Goal: Task Accomplishment & Management: Complete application form

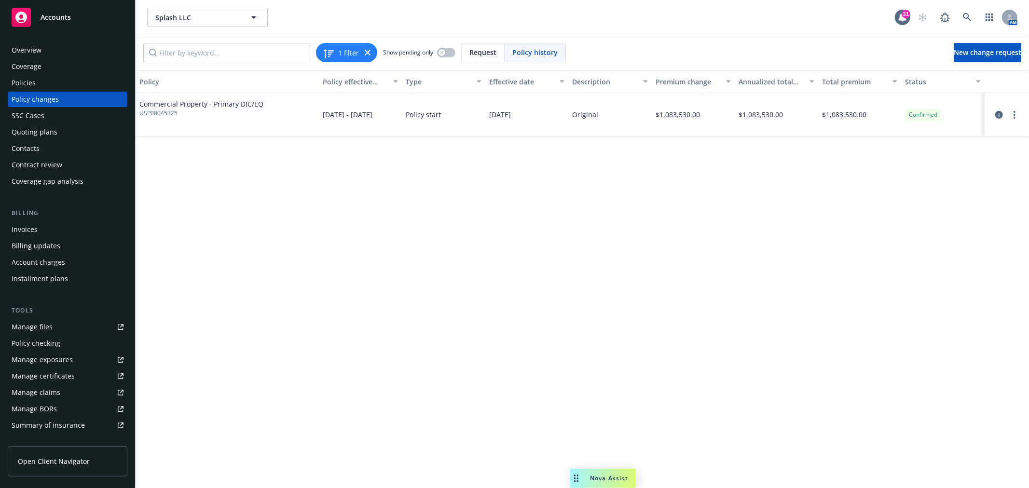
click at [35, 77] on div "Policies" at bounding box center [24, 82] width 24 height 15
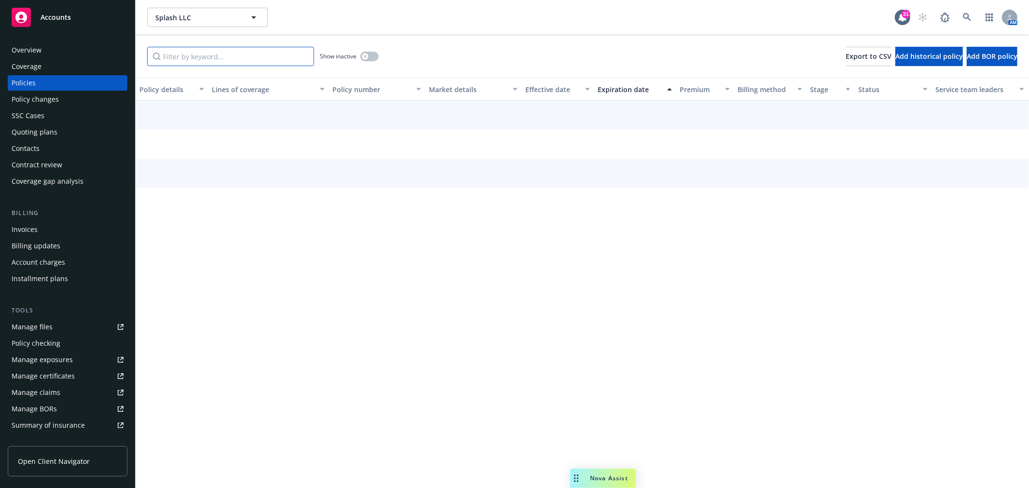
click at [232, 59] on input "Filter by keyword..." at bounding box center [230, 56] width 167 height 19
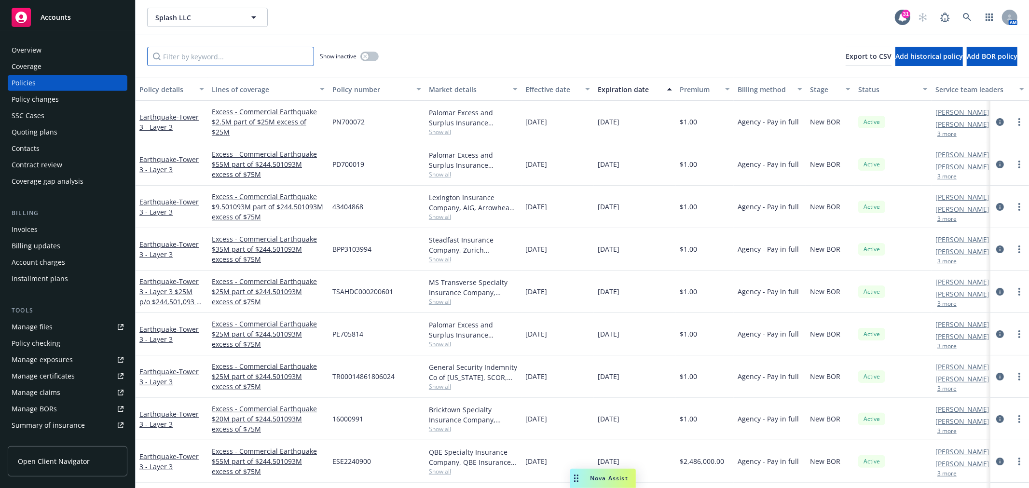
click at [263, 52] on input "Filter by keyword..." at bounding box center [230, 56] width 167 height 19
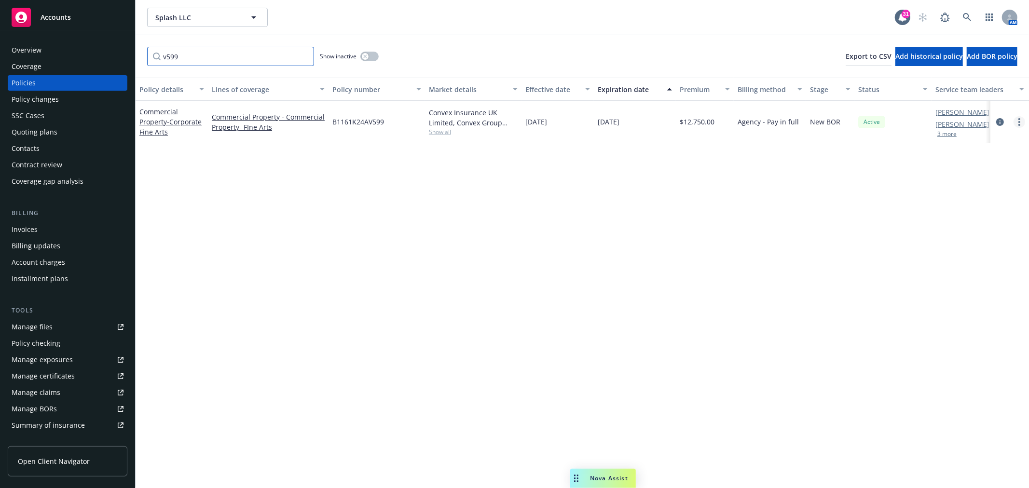
type input "v599"
click at [1021, 124] on link "more" at bounding box center [1020, 122] width 12 height 12
click at [973, 160] on link "Renew with incumbent" at bounding box center [968, 160] width 113 height 19
select select "12"
select select "CA"
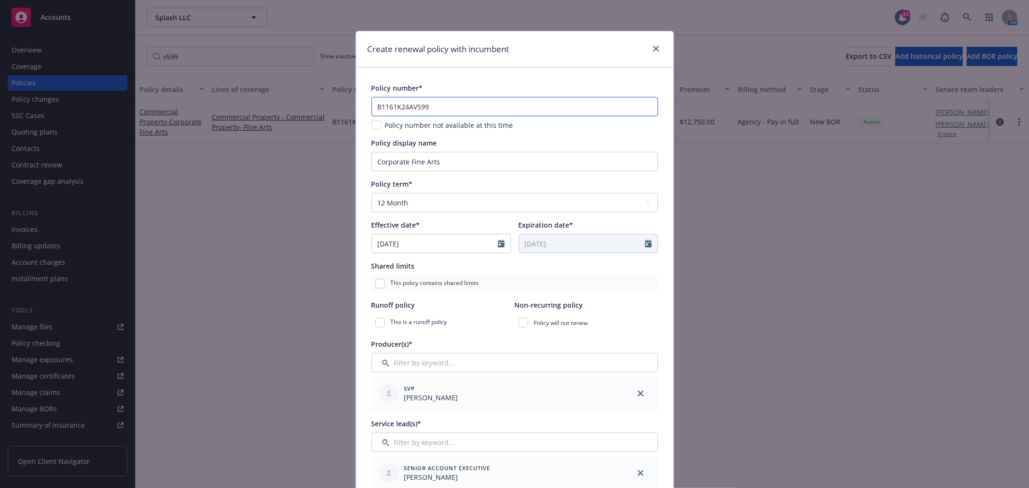
drag, startPoint x: 449, startPoint y: 105, endPoint x: 295, endPoint y: 105, distance: 153.5
click at [302, 105] on div "Create renewal policy with incumbent Policy number* B1161K24AV599 Policy number…" at bounding box center [514, 244] width 1029 height 488
paste input "5"
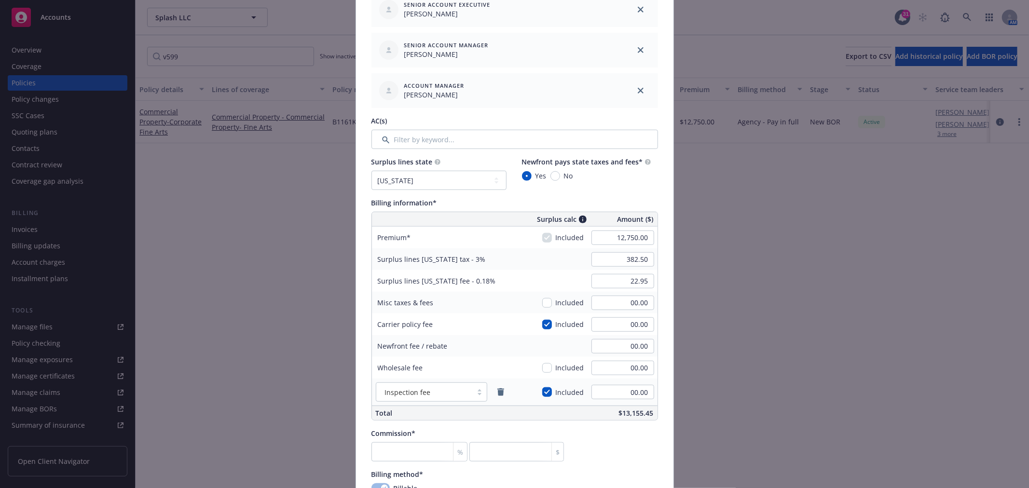
scroll to position [483, 0]
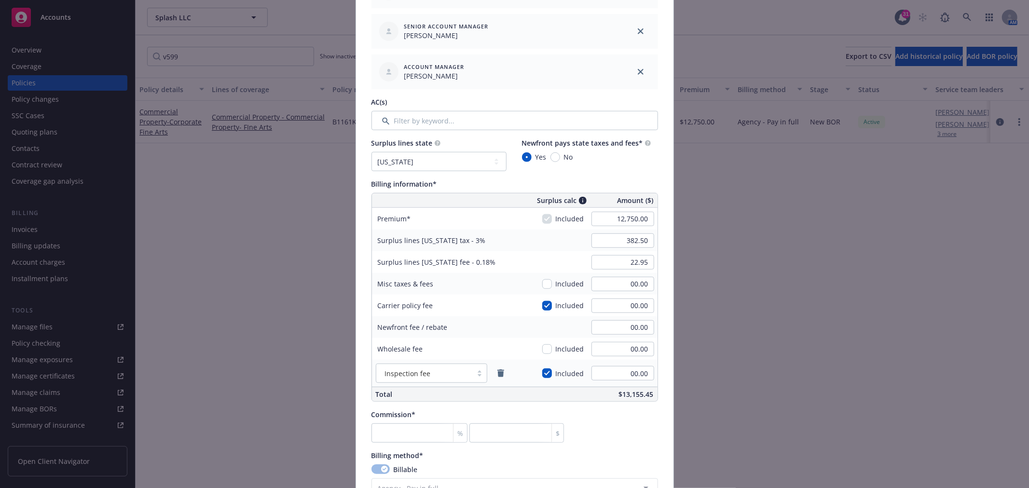
type input "B1161K25AV599"
click at [598, 222] on input "12,750.00" at bounding box center [623, 219] width 63 height 14
click at [631, 221] on input "12,750.00" at bounding box center [623, 219] width 63 height 14
drag, startPoint x: 642, startPoint y: 219, endPoint x: 623, endPoint y: 219, distance: 19.3
click at [623, 219] on input "12,750.00" at bounding box center [623, 219] width 63 height 14
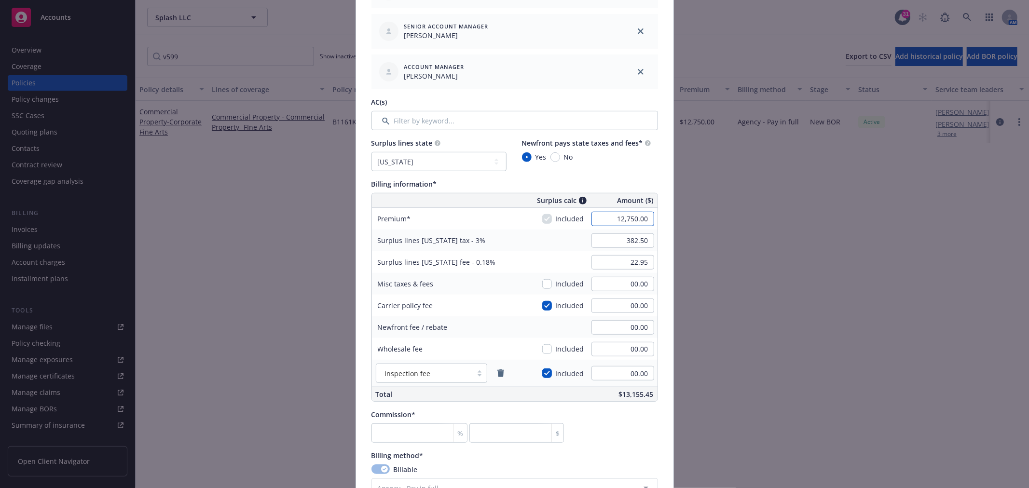
drag, startPoint x: 604, startPoint y: 221, endPoint x: 669, endPoint y: 225, distance: 65.3
click at [660, 225] on div "Policy number* B1161K25AV599 Policy number not available at this time Policy di…" at bounding box center [515, 260] width 318 height 1350
type input "9,750.00"
type input "292.50"
type input "17.55"
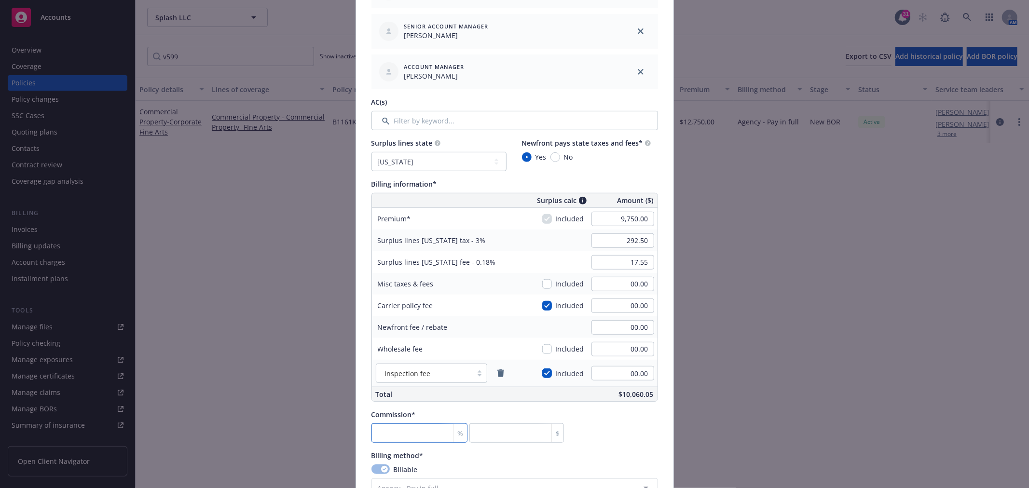
click at [411, 428] on input "number" at bounding box center [420, 433] width 97 height 19
type input "2"
type input "195"
type input "20"
type input "1950"
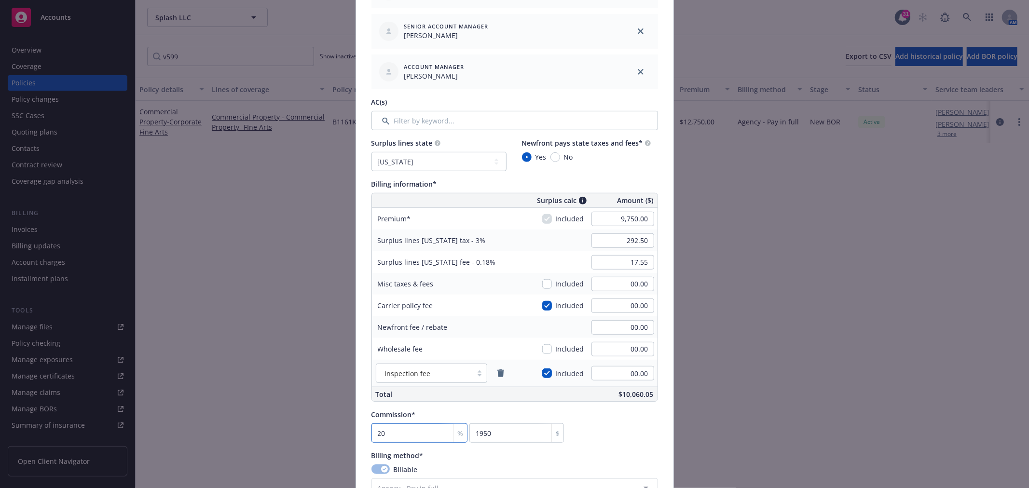
type input "20"
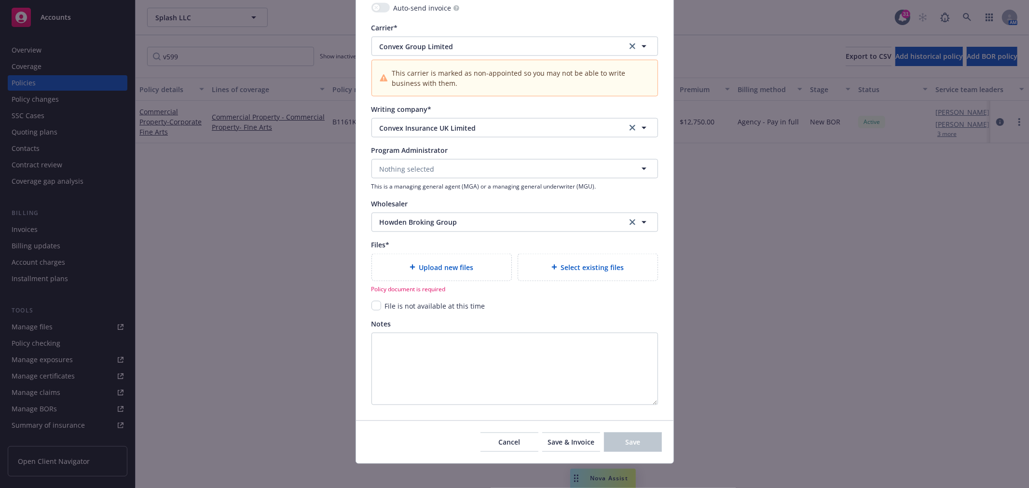
scroll to position [1017, 0]
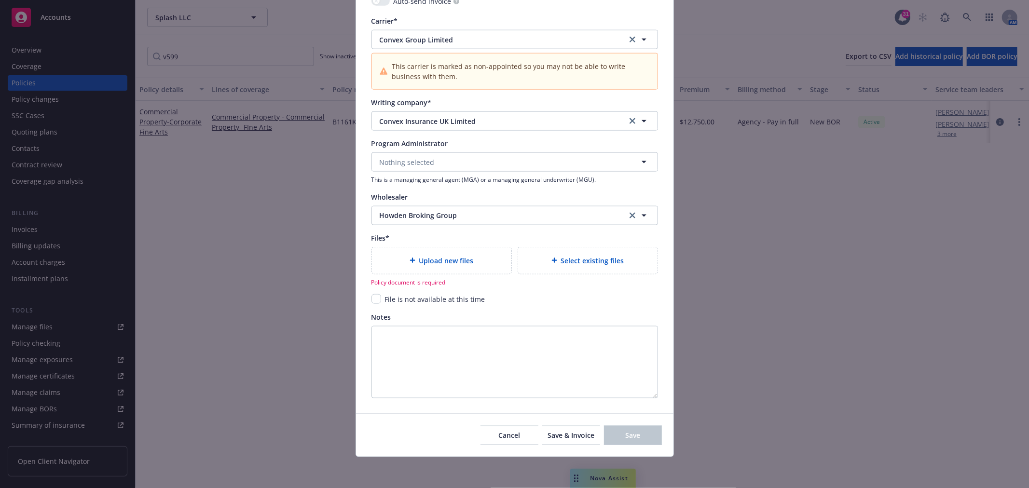
click at [431, 262] on span "Upload new files" at bounding box center [446, 261] width 55 height 10
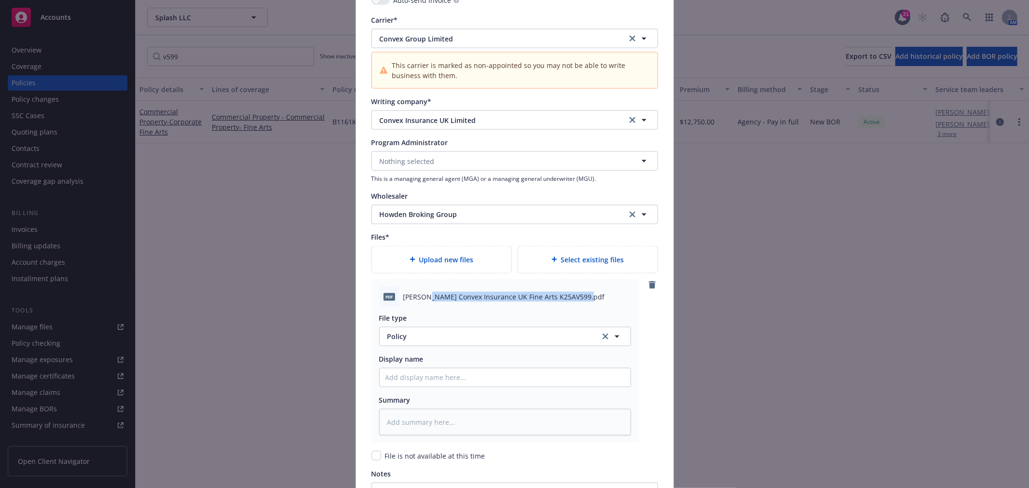
drag, startPoint x: 581, startPoint y: 296, endPoint x: 422, endPoint y: 286, distance: 159.1
click at [422, 286] on div "pdf [PERSON_NAME] Convex Insurance UK Fine Arts K25AV599.pdf File type Policy P…" at bounding box center [505, 361] width 267 height 164
copy span "-Howden Convex Insurance UK Fine Arts K25AV599"
click at [431, 380] on input "Policy display name" at bounding box center [505, 378] width 251 height 18
paste input "-Howden Convex Insurance UK Fine Arts K25AV599"
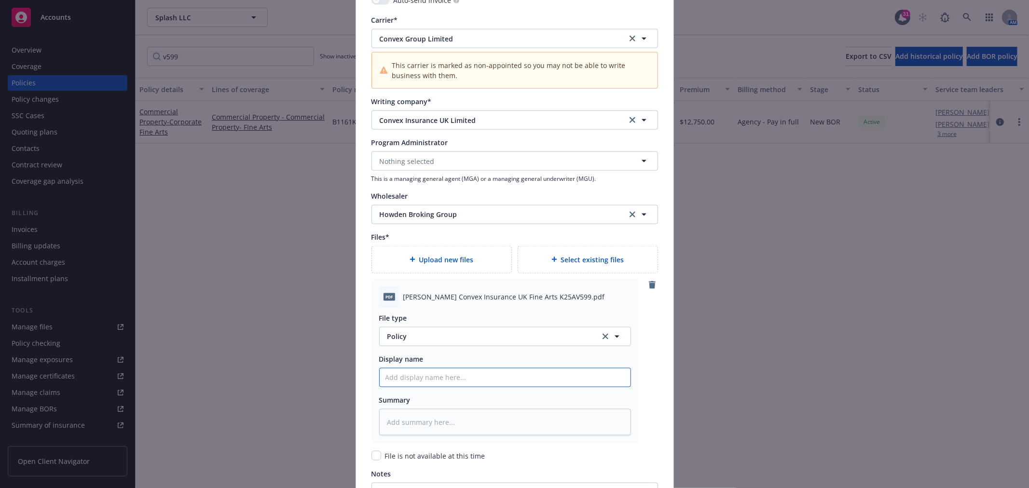
type textarea "x"
type input "-Howden Convex Insurance UK Fine Arts K25AV599"
click at [385, 378] on input "-Howden Convex Insurance UK Fine Arts K25AV599" at bounding box center [505, 378] width 251 height 18
type textarea "x"
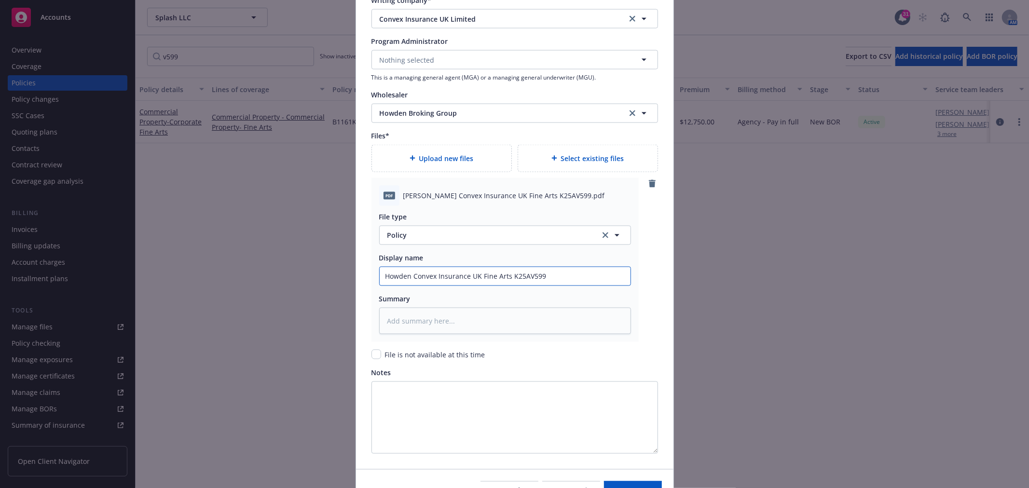
scroll to position [1014, 0]
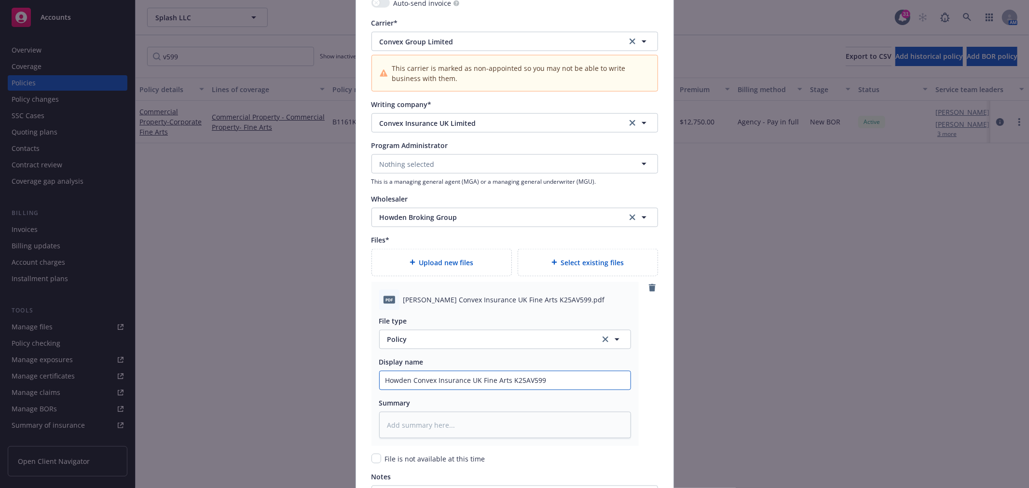
type input "Howden Convex Insurance UK Fine Arts K25AV599"
click at [455, 266] on span "Upload new files" at bounding box center [446, 263] width 55 height 10
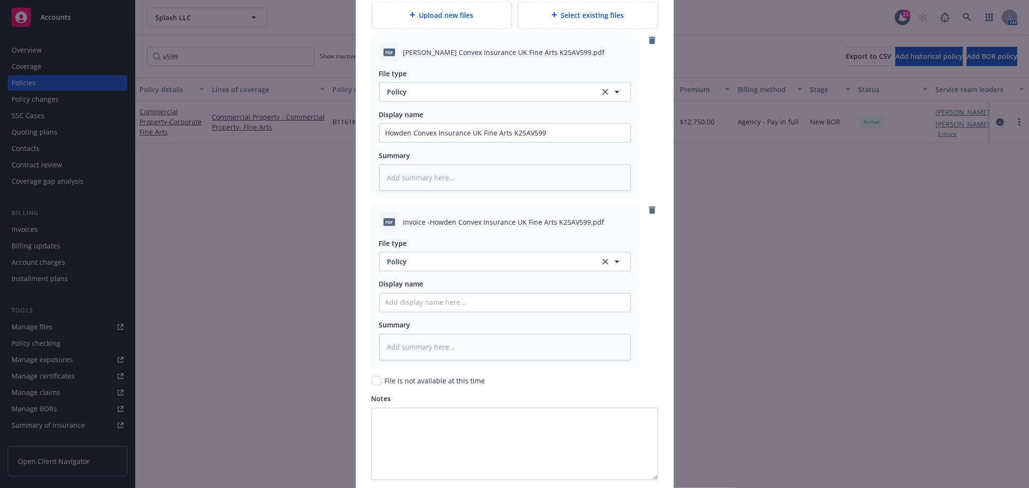
scroll to position [1282, 0]
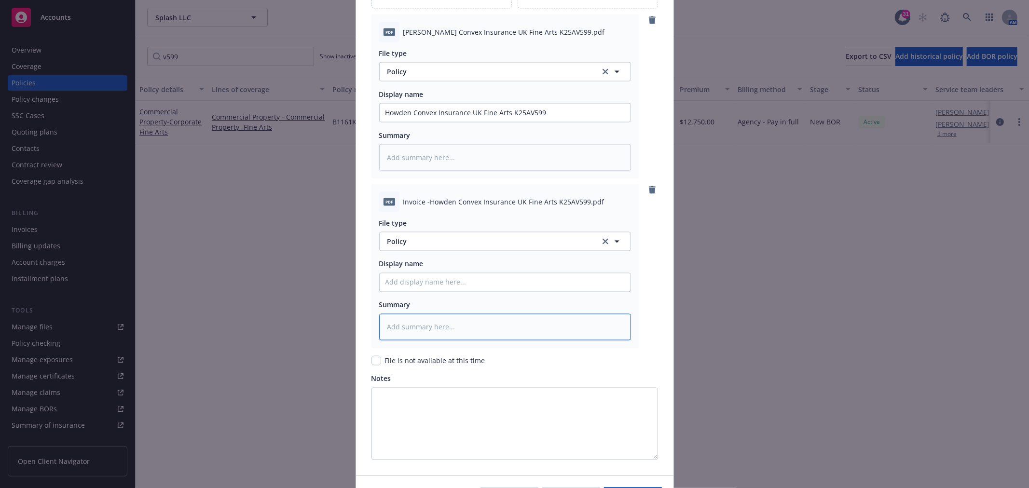
click at [408, 327] on textarea at bounding box center [505, 327] width 252 height 27
click at [418, 285] on input "Policy display name" at bounding box center [505, 283] width 251 height 18
paste input "Invoice -Howden Convex Insurance UK Fine Arts K25AV599.pdf"
type textarea "x"
type input "Invoice -Howden Convex Insurance UK Fine Arts K25AV599.pdf"
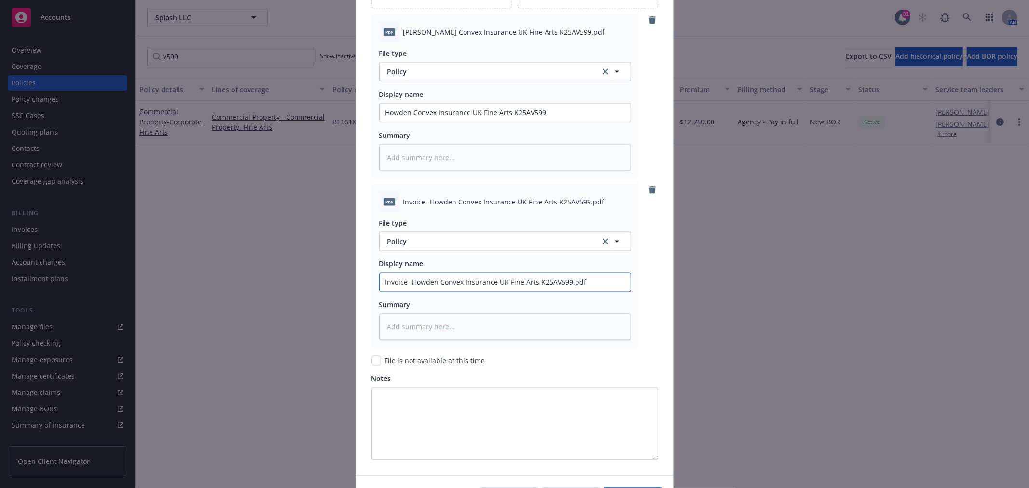
type textarea "x"
type input "Invoice -Howden Convex Insurance UK Fine Arts K25AV599.pd"
type textarea "x"
type input "Invoice -Howden Convex Insurance UK Fine Arts K25AV599.p"
type textarea "x"
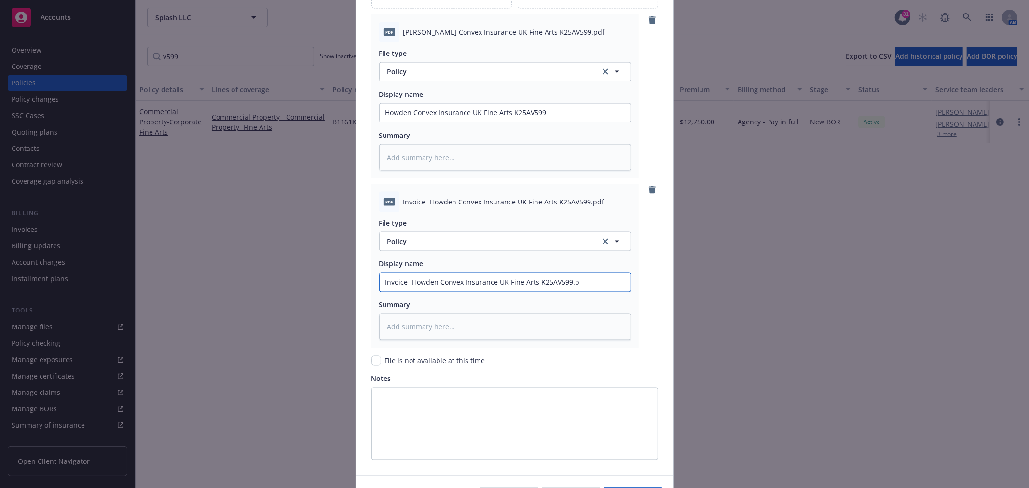
type input "Invoice -Howden Convex Insurance UK Fine Arts K25AV599."
type textarea "x"
type input "Invoice -Howden Convex Insurance UK Fine Arts K25AV599"
click at [418, 244] on span "Policy" at bounding box center [489, 241] width 202 height 10
type input "invo"
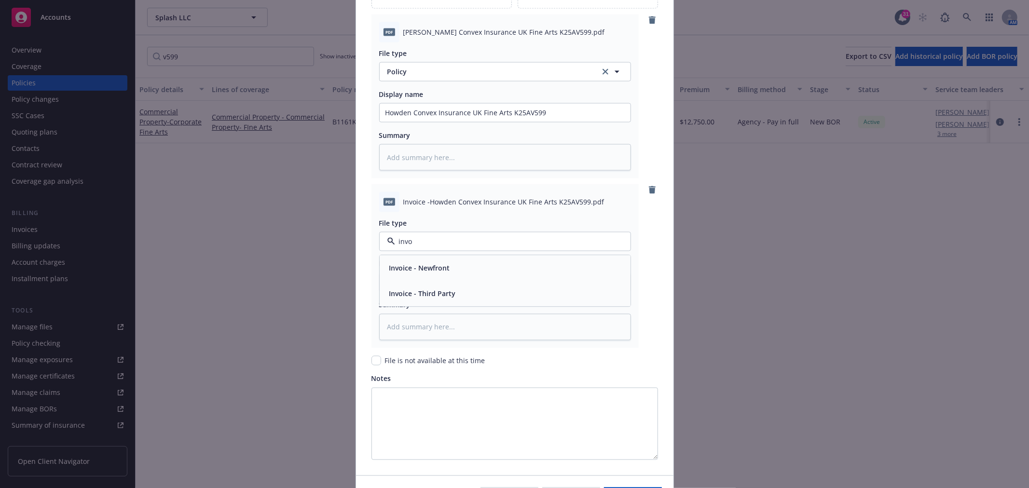
click at [438, 292] on span "Invoice - Third Party" at bounding box center [422, 294] width 67 height 10
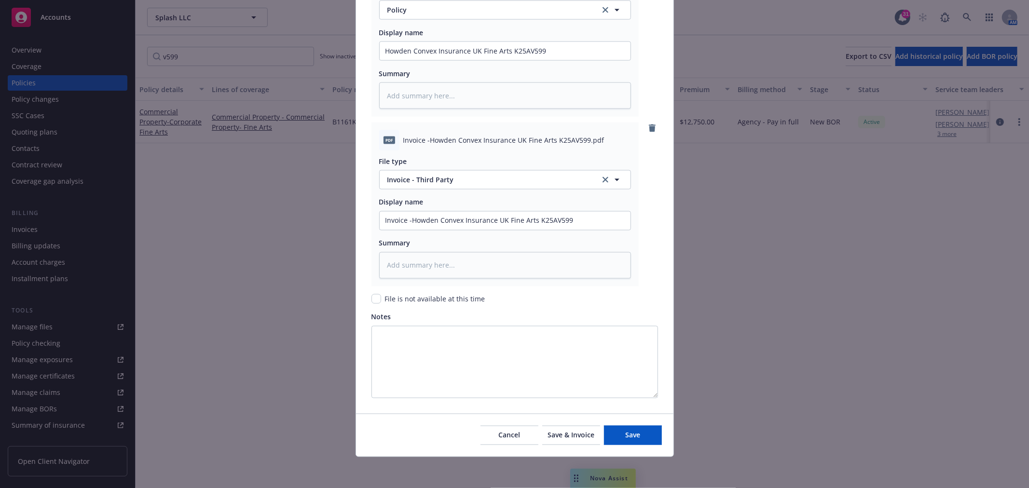
scroll to position [1345, 0]
click at [634, 430] on button "Save" at bounding box center [633, 435] width 58 height 19
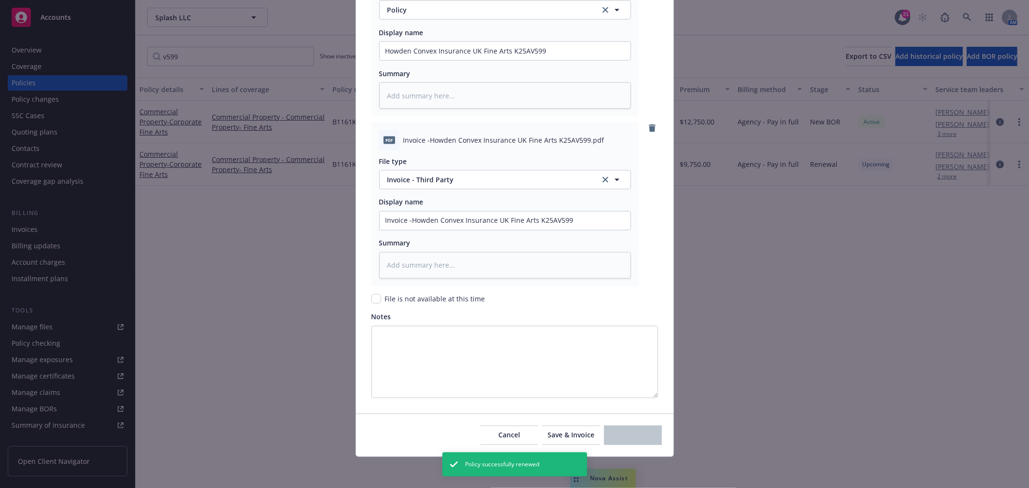
type textarea "x"
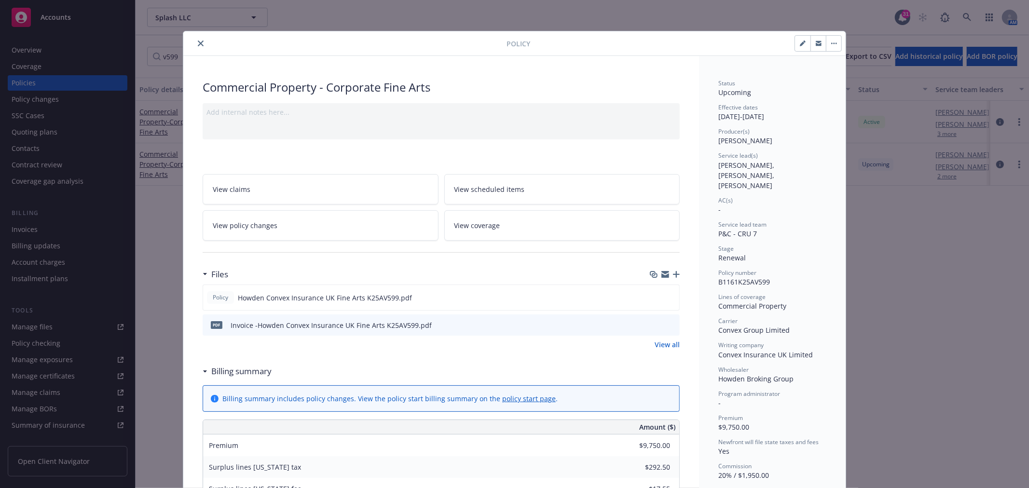
click at [199, 42] on icon "close" at bounding box center [201, 44] width 6 height 6
